Goal: Navigation & Orientation: Find specific page/section

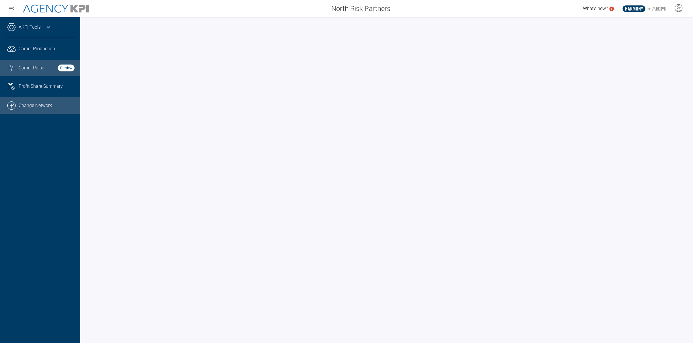
click at [38, 109] on link ".cls-1{fill:none;stroke:#000;stroke-linecap:round;stroke-linejoin:round;stroke-…" at bounding box center [40, 105] width 80 height 17
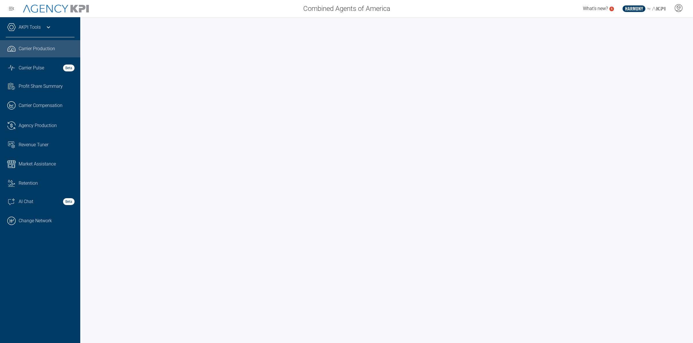
drag, startPoint x: 36, startPoint y: 219, endPoint x: 58, endPoint y: 211, distance: 23.7
click at [36, 219] on link ".cls-1{fill:none;stroke:#000;stroke-linecap:round;stroke-linejoin:round;stroke-…" at bounding box center [40, 220] width 80 height 17
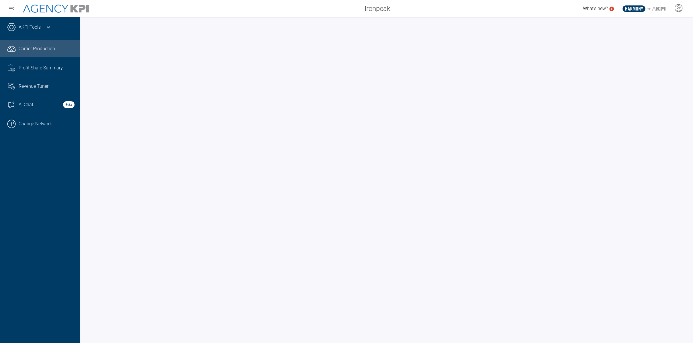
click at [49, 26] on icon at bounding box center [48, 27] width 3 height 2
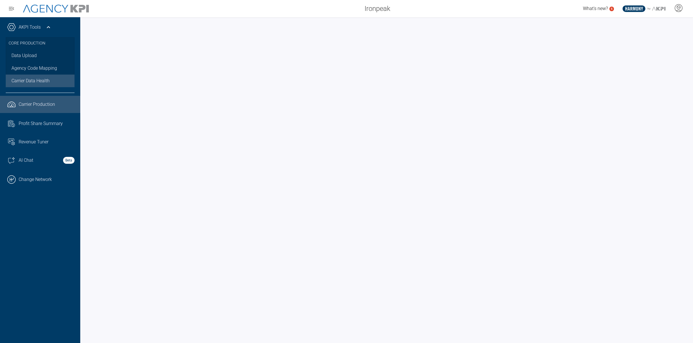
click at [28, 79] on span "Carrier Data Health" at bounding box center [30, 80] width 38 height 7
click at [32, 101] on span "Carrier Production" at bounding box center [37, 104] width 36 height 7
click at [41, 180] on link ".cls-1{fill:none;stroke:#000;stroke-linecap:round;stroke-linejoin:round;stroke-…" at bounding box center [40, 179] width 80 height 17
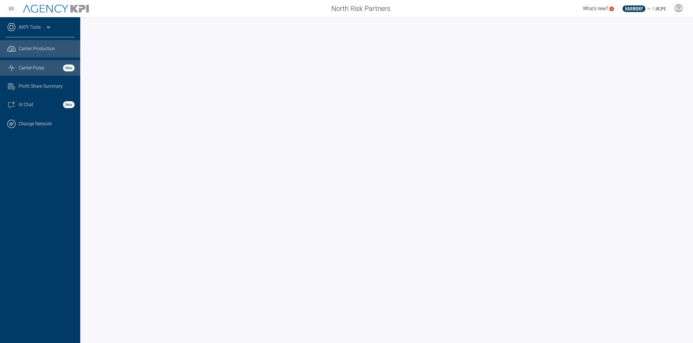
click at [42, 70] on span "Carrier Pulse" at bounding box center [31, 67] width 25 height 7
click at [35, 50] on span "Carrier Production" at bounding box center [37, 48] width 36 height 7
click at [39, 70] on span "Carrier Pulse" at bounding box center [31, 67] width 25 height 7
click at [25, 51] on span "Carrier Production" at bounding box center [37, 48] width 36 height 7
click at [38, 70] on span "Carrier Pulse" at bounding box center [31, 67] width 25 height 7
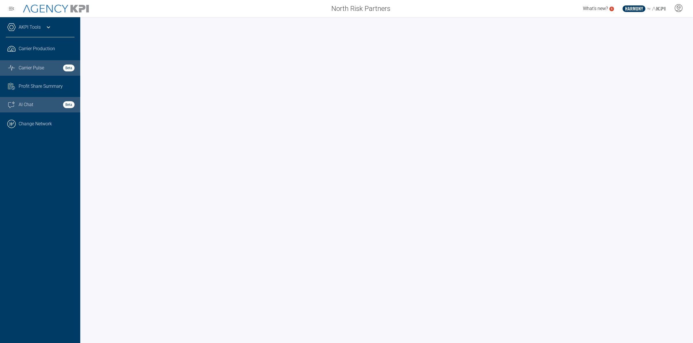
click at [42, 107] on div "AI Chat Beta" at bounding box center [47, 104] width 56 height 7
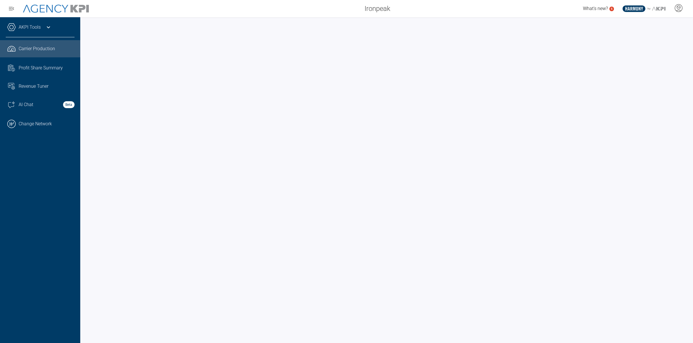
click at [45, 27] on icon at bounding box center [48, 27] width 7 height 7
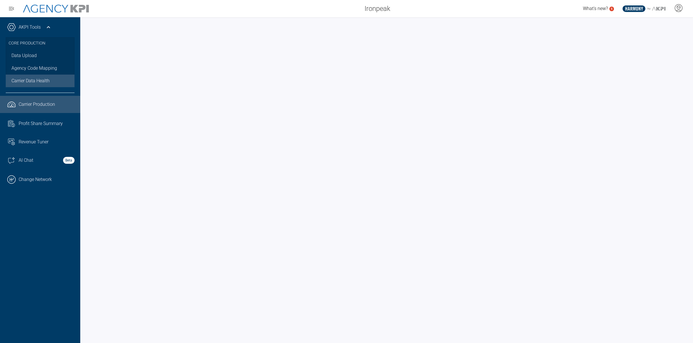
click at [48, 76] on link "Carrier Data Health" at bounding box center [40, 80] width 69 height 13
drag, startPoint x: 18, startPoint y: 235, endPoint x: 23, endPoint y: 212, distance: 23.8
click at [18, 235] on div "AKPI Tools Core Production Data Upload Agency Code Mapping Carrier Data Health …" at bounding box center [40, 179] width 80 height 325
click at [28, 159] on span "AI Chat" at bounding box center [26, 160] width 15 height 7
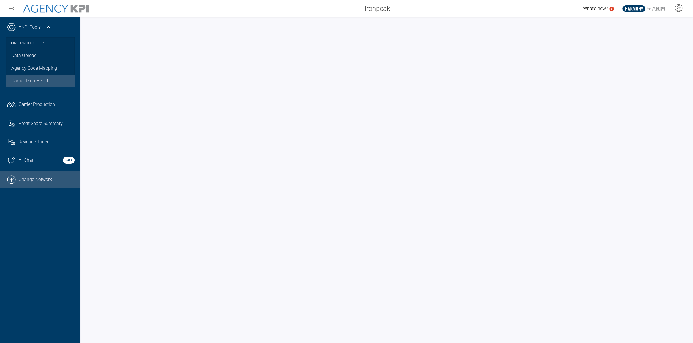
click at [32, 177] on link ".cls-1{fill:none;stroke:#000;stroke-linecap:round;stroke-linejoin:round;stroke-…" at bounding box center [40, 179] width 80 height 17
